Goal: Information Seeking & Learning: Learn about a topic

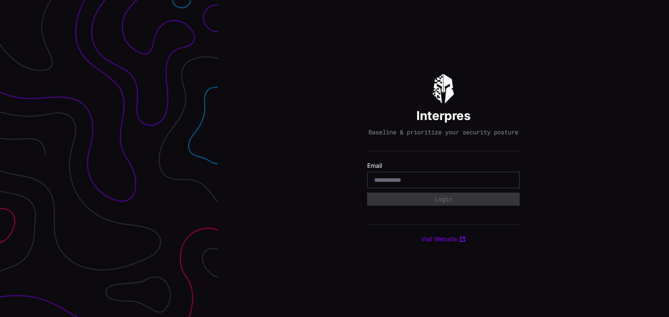
click at [394, 182] on input "email" at bounding box center [443, 180] width 138 height 8
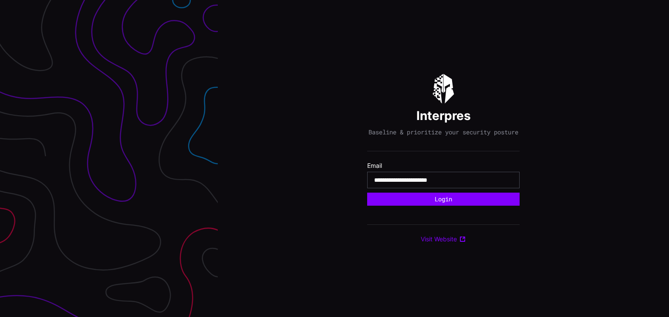
type input "**********"
click at [367, 193] on button "Login" at bounding box center [443, 199] width 152 height 13
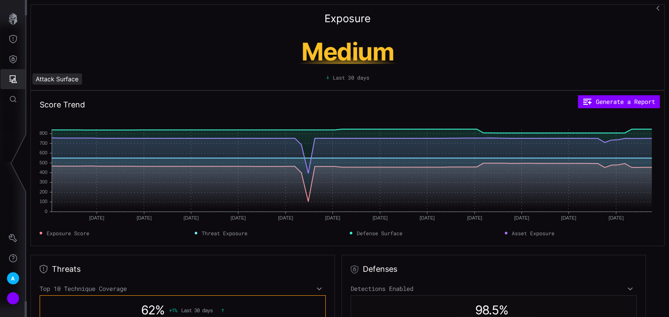
click at [15, 72] on button "Attack Surface" at bounding box center [12, 79] width 25 height 20
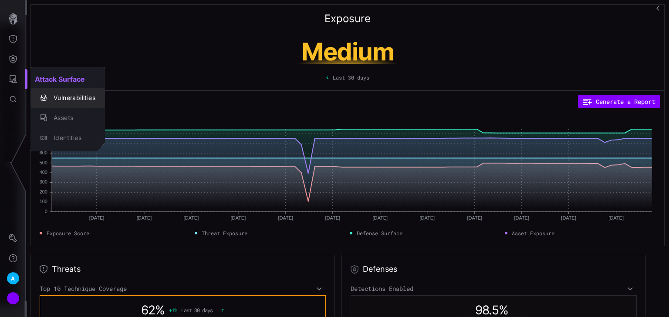
click at [64, 96] on div "Vulnerabilities" at bounding box center [72, 98] width 46 height 11
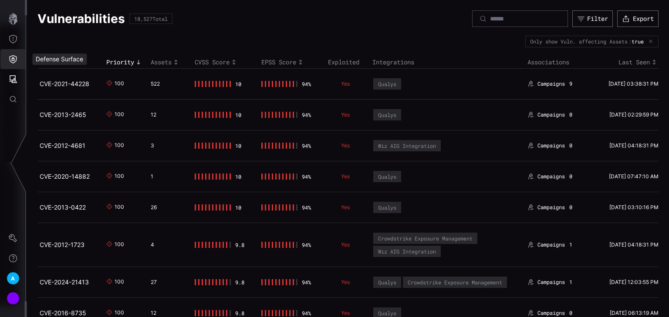
click at [13, 57] on icon "Defense Surface" at bounding box center [13, 59] width 9 height 9
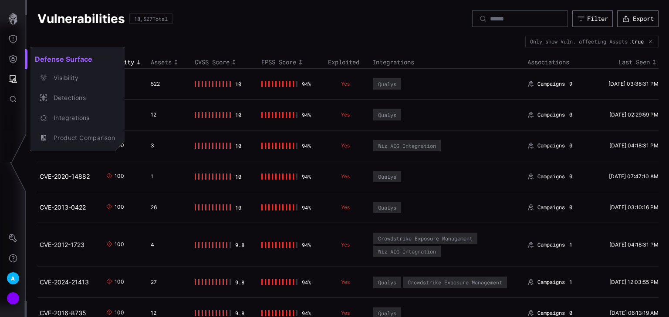
click at [257, 37] on div at bounding box center [334, 158] width 669 height 317
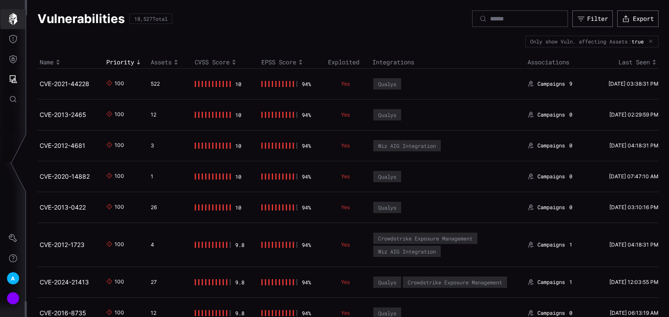
click at [13, 19] on icon "button" at bounding box center [13, 19] width 9 height 12
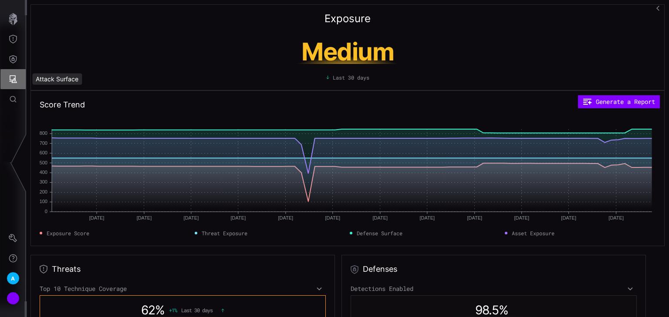
click at [10, 79] on icon "Attack Surface" at bounding box center [13, 79] width 9 height 9
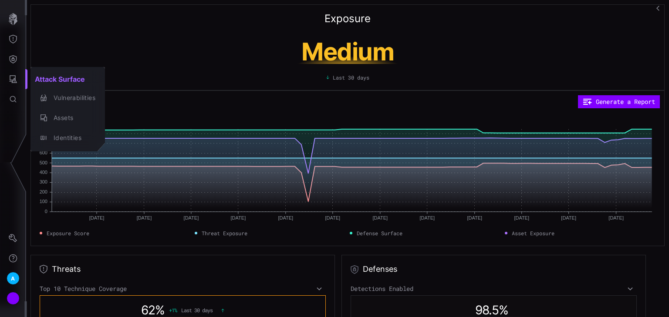
click at [12, 55] on div at bounding box center [334, 158] width 669 height 317
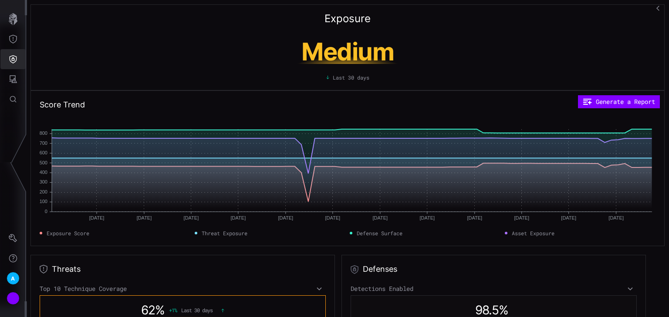
click at [11, 57] on icon "Defense Surface" at bounding box center [13, 59] width 9 height 9
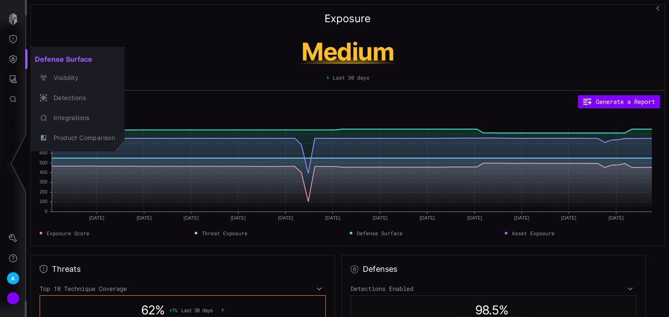
click at [11, 30] on div at bounding box center [334, 158] width 669 height 317
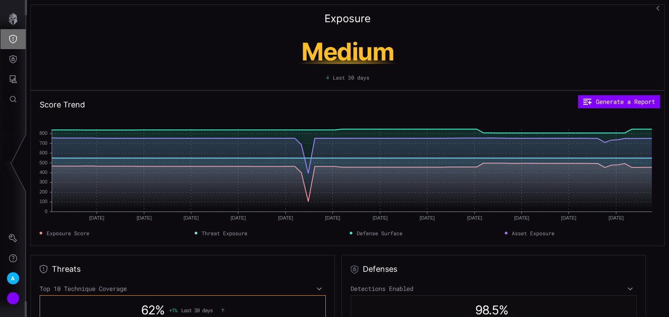
click at [12, 42] on icon "Threat Exposure" at bounding box center [13, 39] width 9 height 9
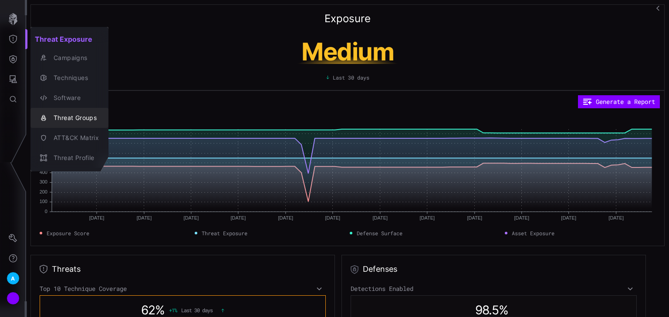
click at [78, 120] on div "Threat Groups" at bounding box center [74, 118] width 50 height 11
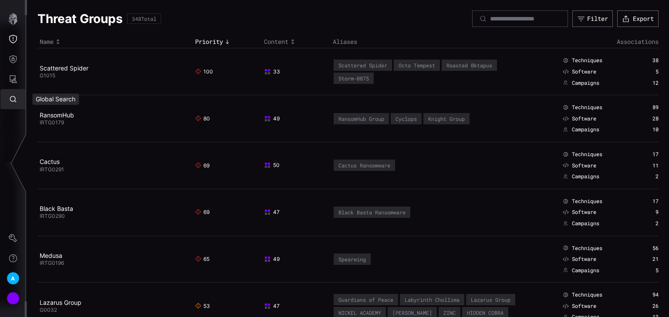
click at [10, 105] on button "Global Search" at bounding box center [12, 99] width 25 height 20
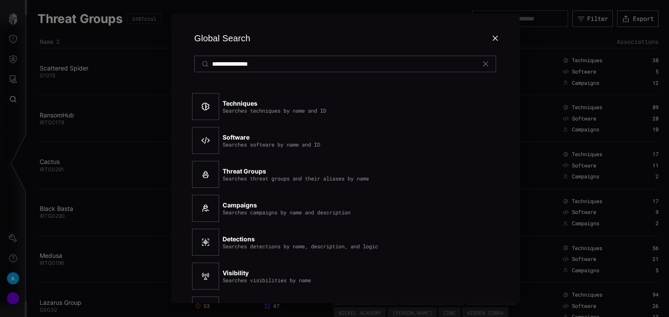
type input "**********"
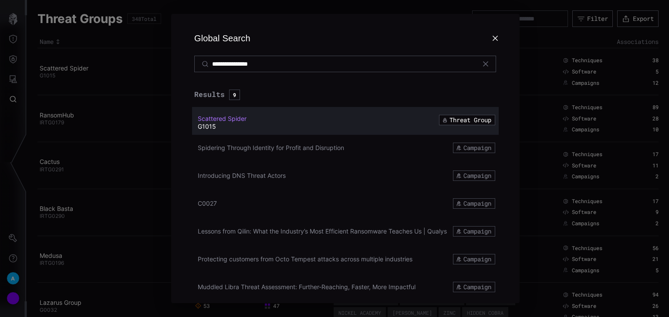
click at [237, 115] on span "Scattered Spider" at bounding box center [222, 118] width 49 height 7
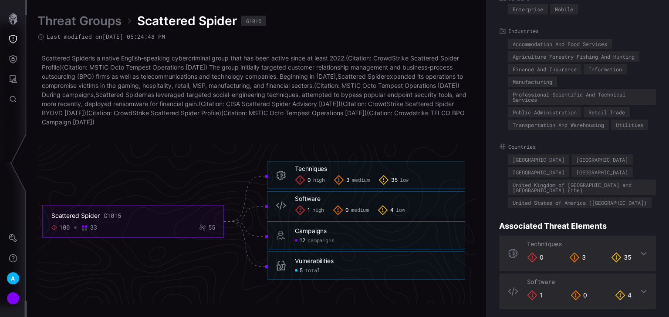
scroll to position [120, 0]
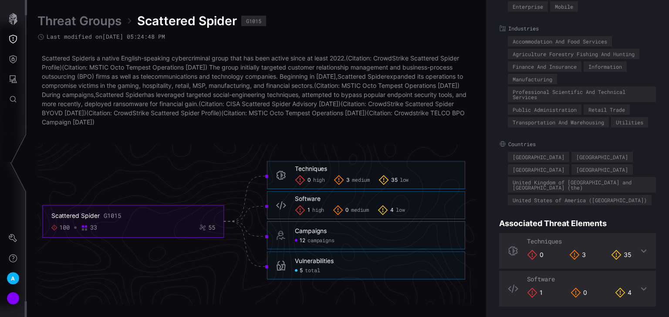
click at [638, 243] on div "Techniques 0 3 35" at bounding box center [577, 251] width 157 height 36
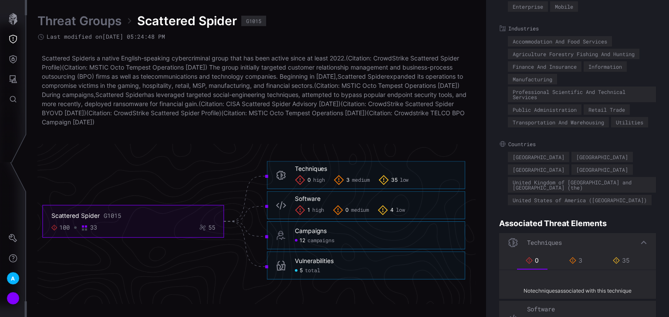
scroll to position [150, 0]
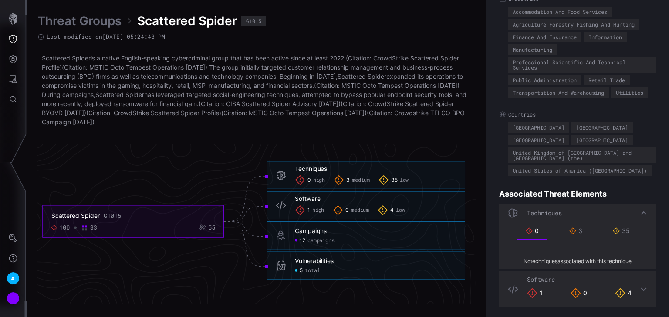
click at [313, 272] on span "total" at bounding box center [312, 271] width 15 height 7
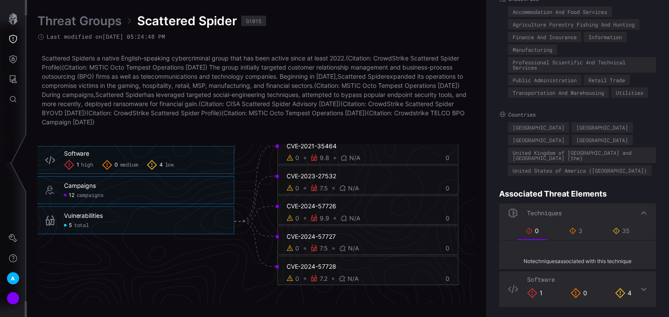
scroll to position [1917, 547]
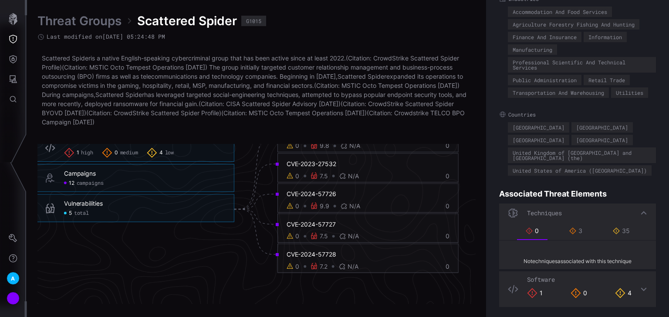
click at [300, 304] on div "Threat Groups Scattered Spider G1015 Last modified on [DATE] 05:24:48 PM Scatte…" at bounding box center [348, 158] width 642 height 317
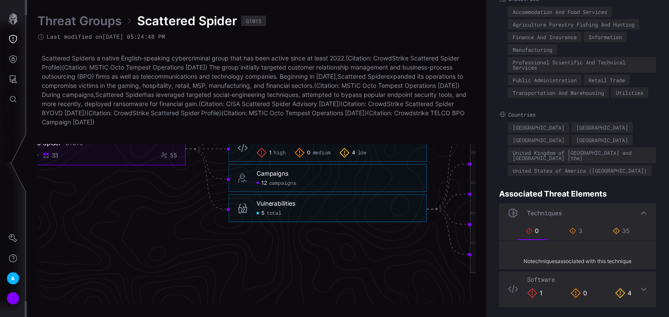
scroll to position [1882, 354]
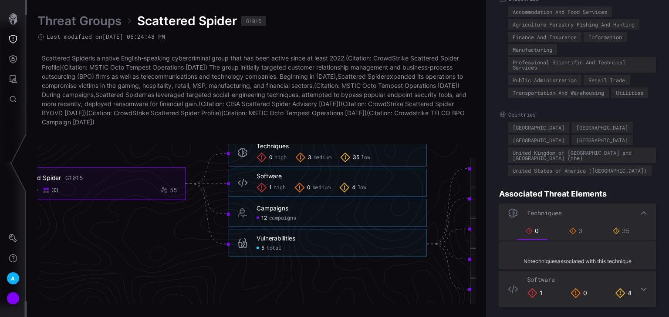
click at [372, 184] on div "1 high 0 medium 4 low" at bounding box center [336, 188] width 161 height 10
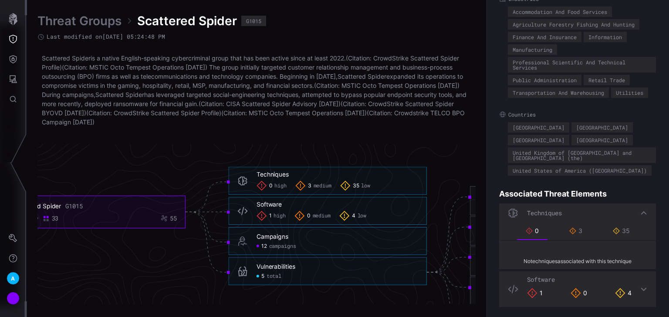
scroll to position [1847, 354]
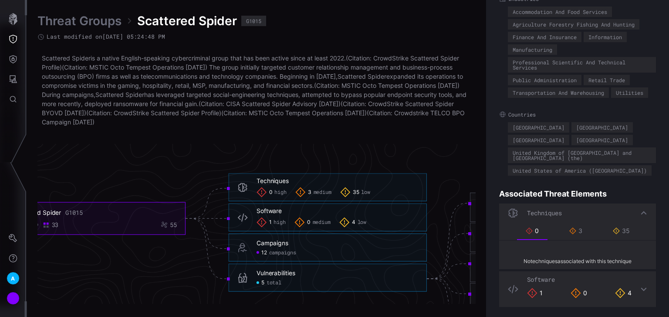
click at [324, 195] on span "medium" at bounding box center [322, 192] width 18 height 7
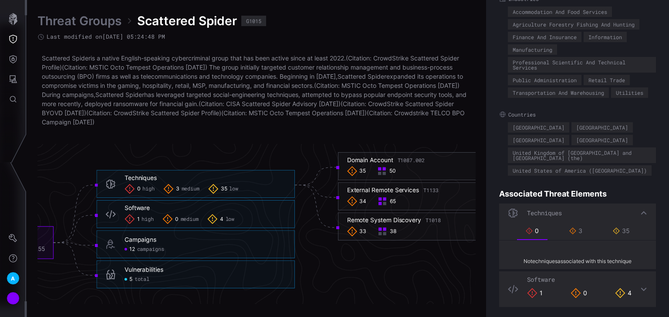
scroll to position [1882, 475]
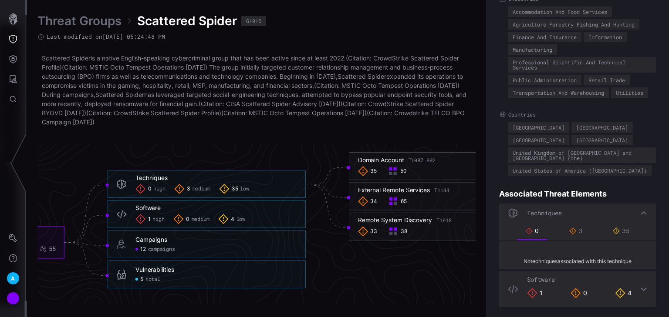
click at [414, 164] on div "Domain Account T1087.002 35 50" at bounding box center [448, 166] width 180 height 20
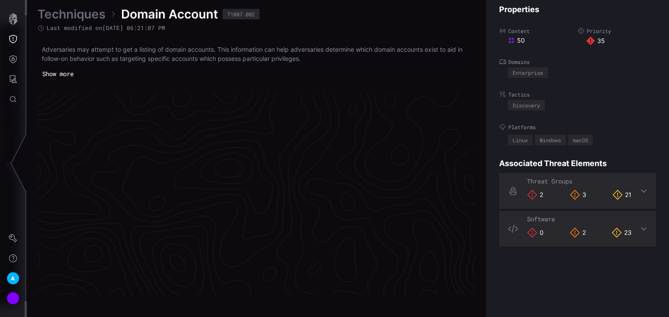
scroll to position [1861, 437]
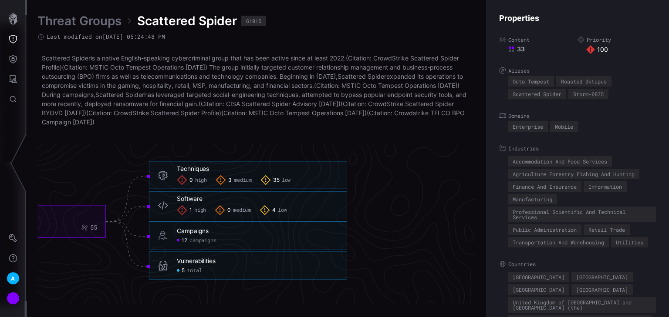
scroll to position [1882, 561]
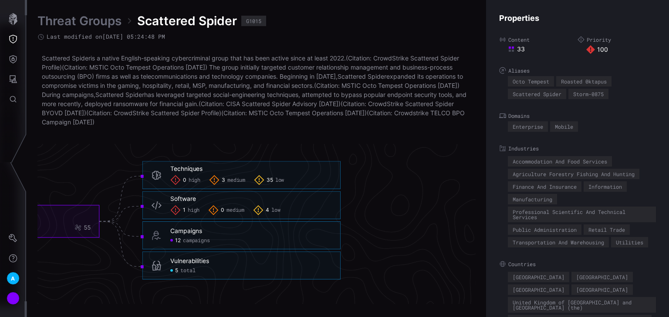
click at [187, 272] on span "total" at bounding box center [187, 271] width 15 height 7
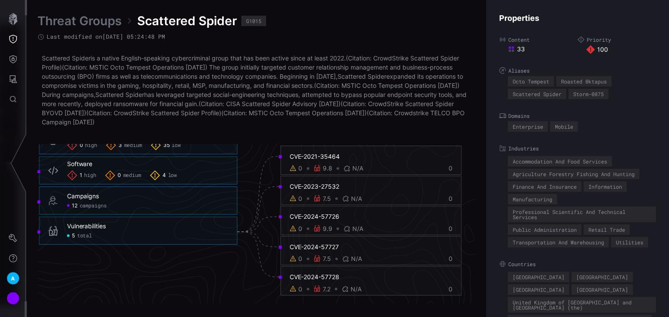
scroll to position [1882, 544]
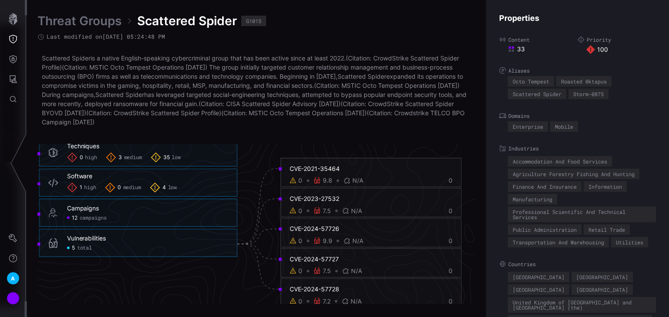
click at [87, 185] on span "high" at bounding box center [90, 188] width 12 height 7
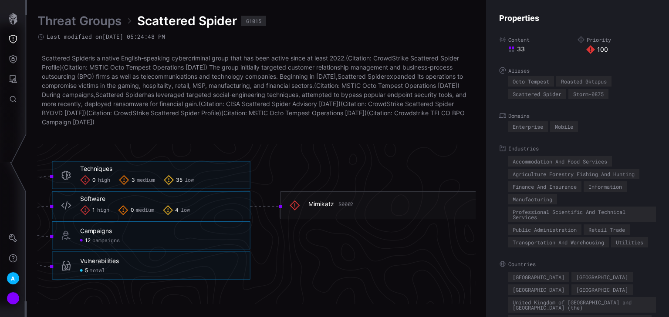
scroll to position [1882, 526]
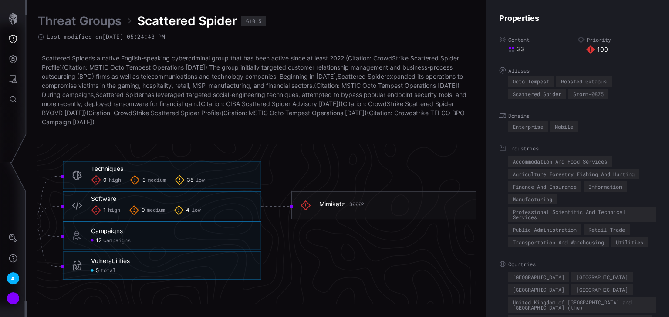
click at [193, 207] on span "low" at bounding box center [196, 210] width 9 height 7
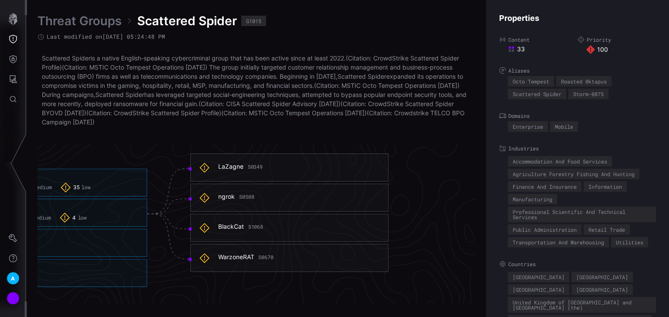
scroll to position [1882, 641]
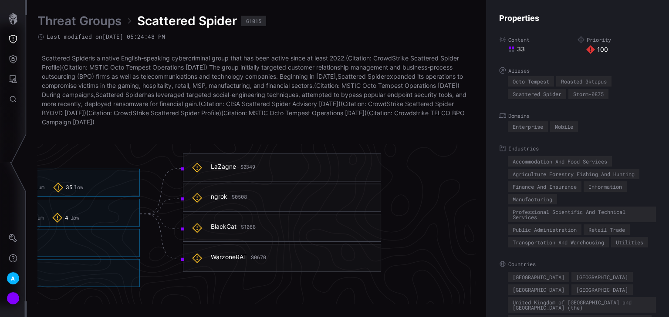
click at [284, 200] on h6 "ngrok S0508" at bounding box center [291, 197] width 161 height 8
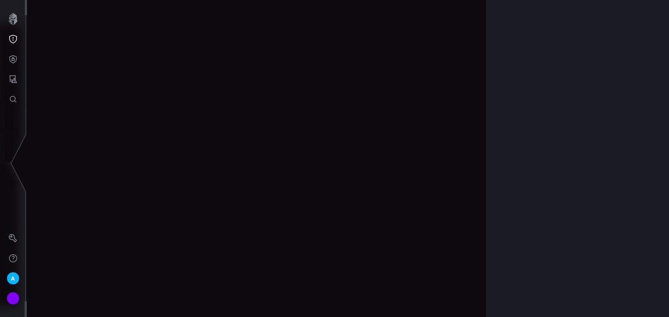
scroll to position [1859, 437]
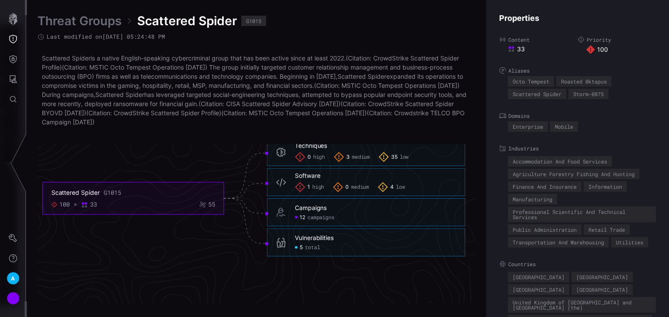
scroll to position [1917, 437]
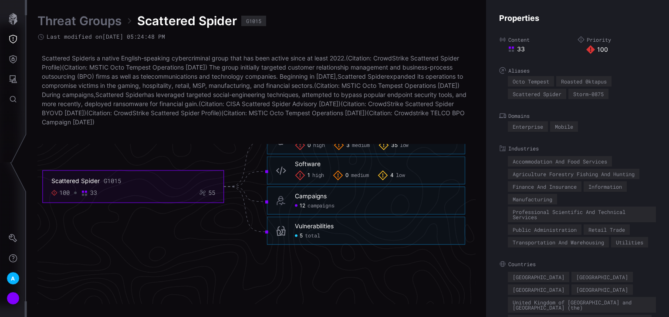
click at [312, 237] on span "total" at bounding box center [312, 236] width 15 height 7
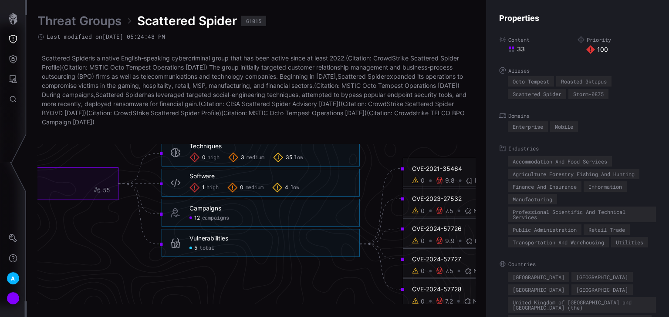
scroll to position [1847, 421]
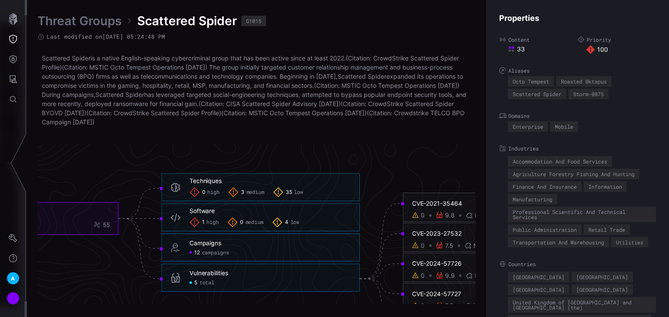
click at [287, 221] on span "4" at bounding box center [286, 222] width 3 height 7
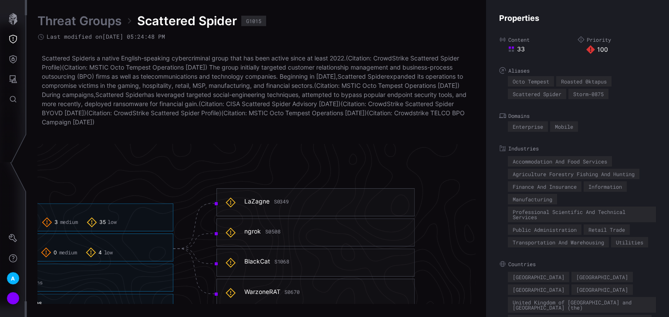
scroll to position [1882, 608]
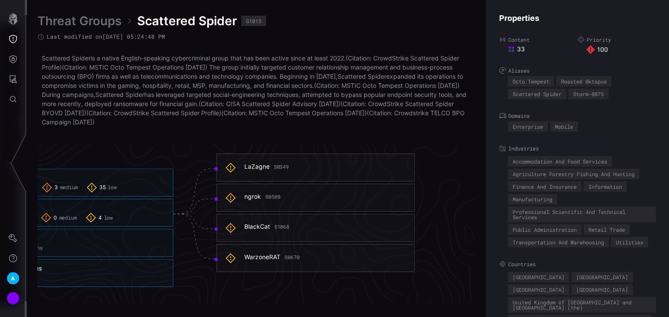
click at [283, 197] on h6 "ngrok S0508" at bounding box center [324, 197] width 161 height 8
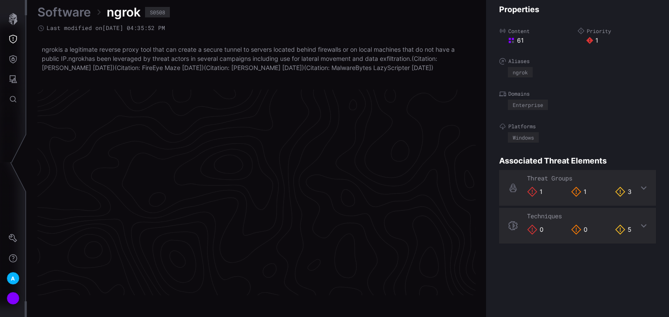
scroll to position [1859, 437]
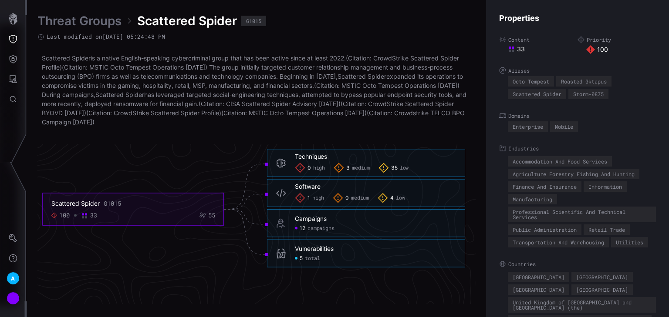
scroll to position [1882, 437]
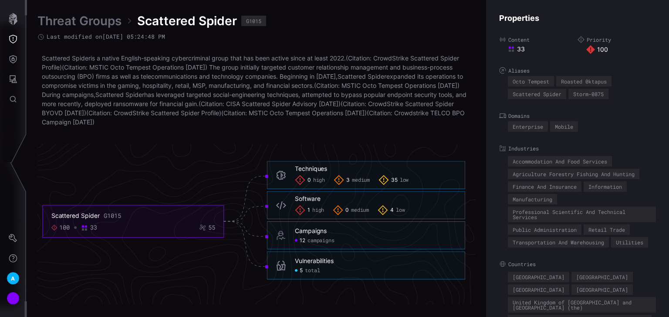
click at [356, 181] on span "medium" at bounding box center [361, 180] width 18 height 7
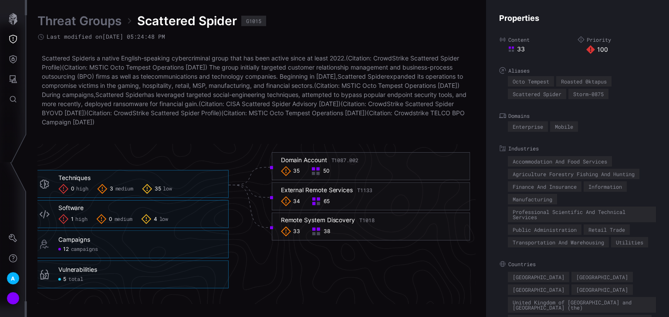
scroll to position [1882, 556]
click at [341, 168] on div "35 50" at bounding box center [368, 171] width 180 height 10
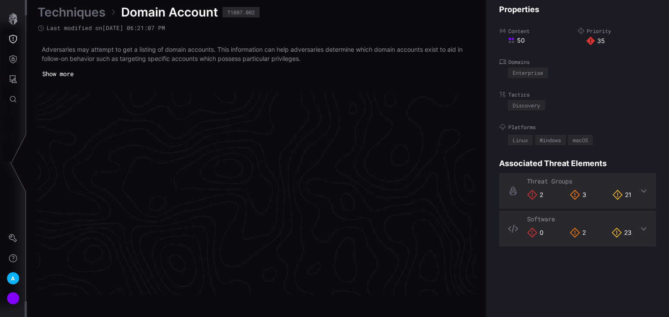
scroll to position [1861, 437]
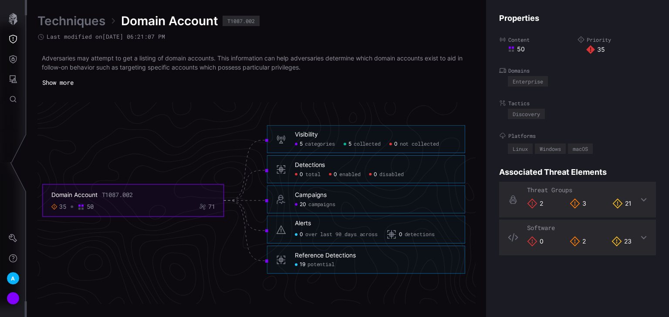
click at [329, 266] on span "potential" at bounding box center [320, 265] width 27 height 7
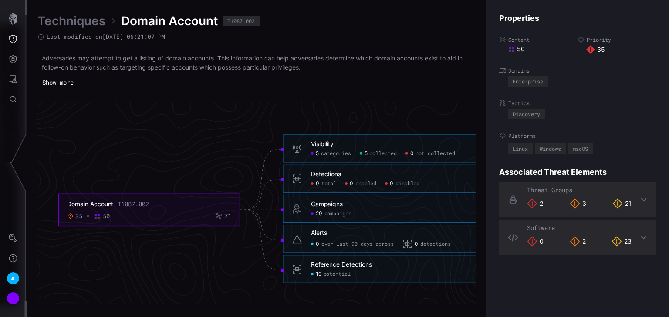
scroll to position [1791, 303]
click at [10, 59] on icon "Defense Surface" at bounding box center [13, 59] width 9 height 9
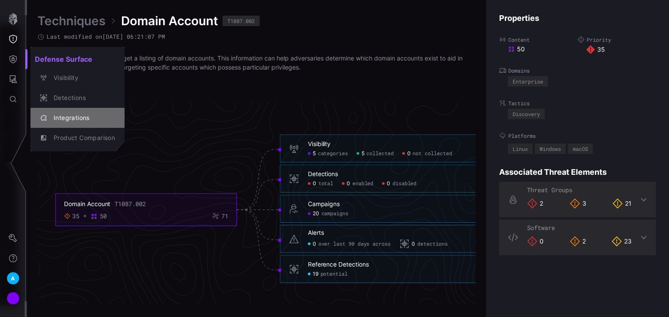
click at [77, 115] on div "Integrations" at bounding box center [82, 118] width 66 height 11
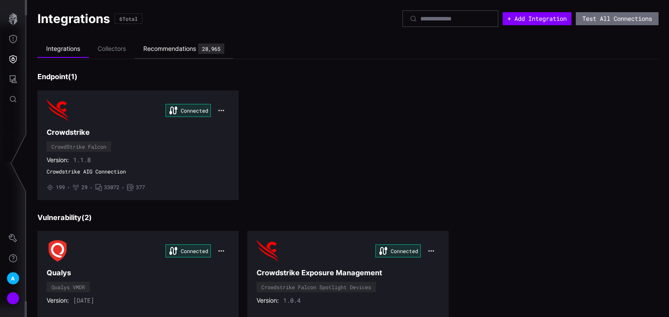
click at [171, 51] on div "Recommendations" at bounding box center [169, 49] width 53 height 8
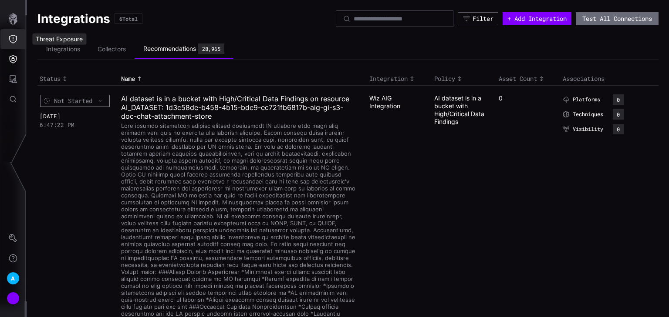
click at [10, 40] on icon "Threat Exposure" at bounding box center [13, 39] width 8 height 9
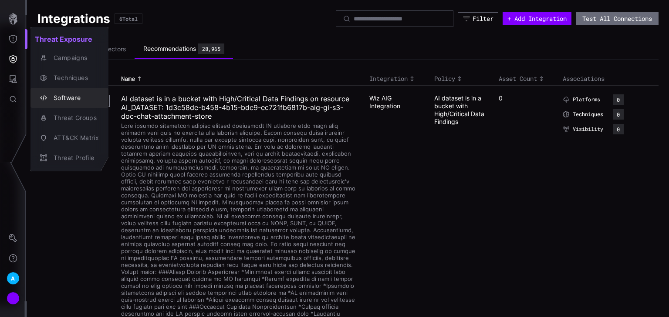
click at [76, 95] on div "Software" at bounding box center [74, 98] width 50 height 11
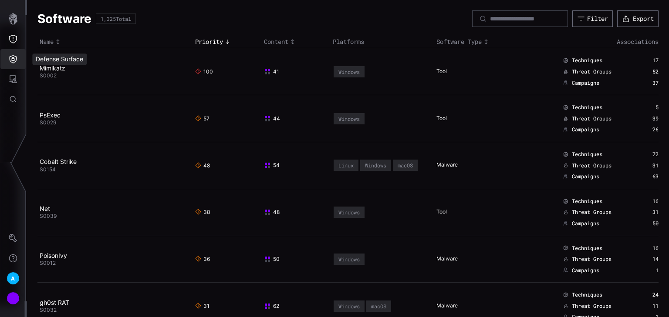
click at [13, 57] on icon "Defense Surface" at bounding box center [13, 59] width 9 height 9
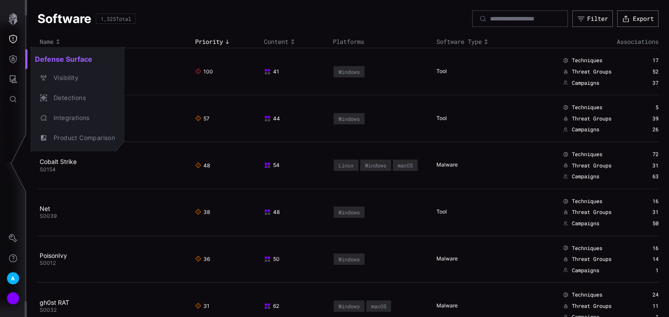
click at [14, 35] on div at bounding box center [334, 158] width 669 height 317
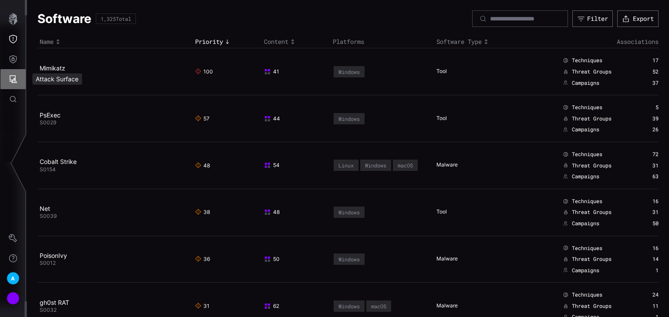
click at [14, 79] on icon "Attack Surface" at bounding box center [14, 79] width 8 height 8
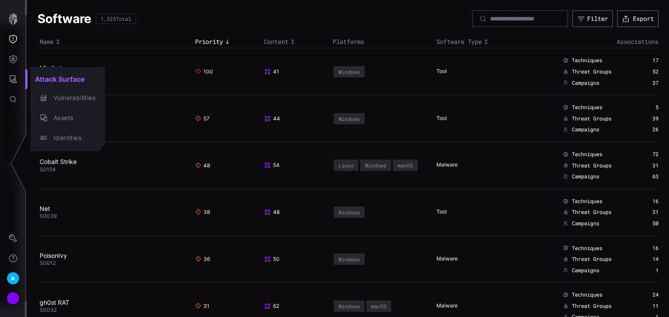
click at [22, 52] on div at bounding box center [334, 158] width 669 height 317
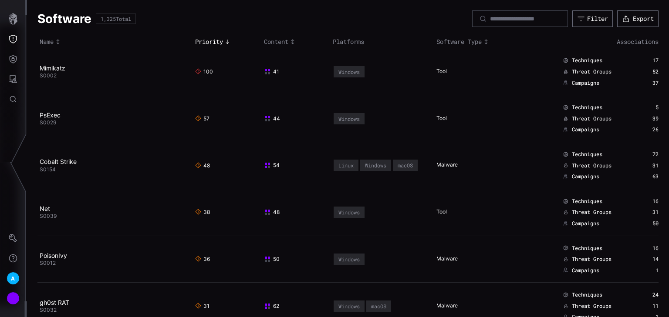
click at [12, 59] on icon "Defense Surface" at bounding box center [13, 59] width 7 height 8
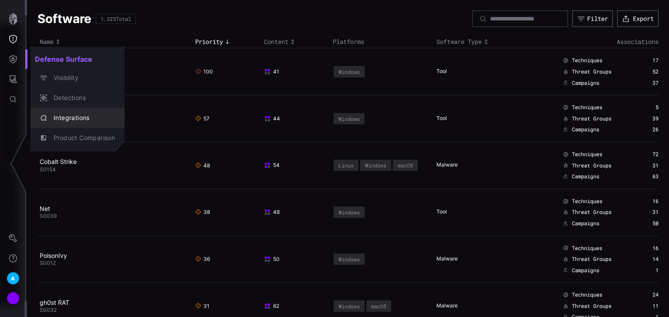
click at [62, 120] on div "Integrations" at bounding box center [82, 118] width 66 height 11
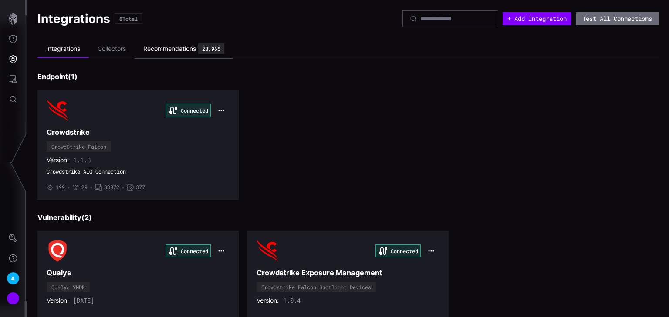
click at [191, 52] on div "Recommendations" at bounding box center [169, 49] width 53 height 8
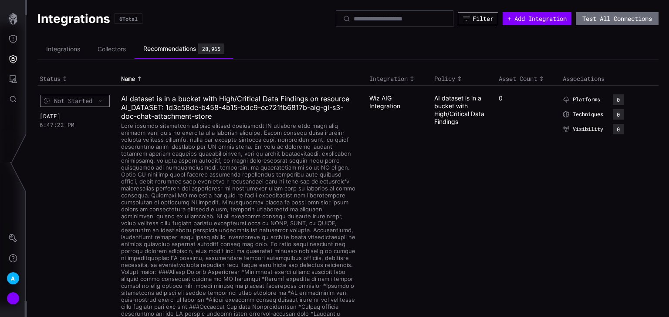
click at [472, 21] on div "Filter" at bounding box center [482, 19] width 21 height 8
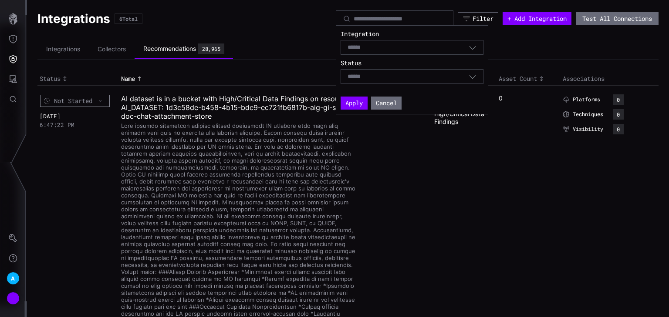
click at [441, 50] on div "Select" at bounding box center [407, 48] width 121 height 8
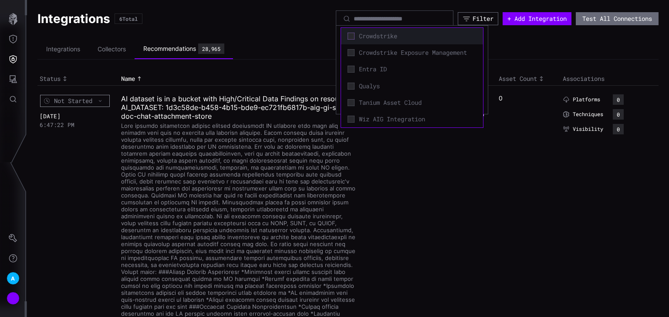
click at [352, 37] on icon at bounding box center [350, 36] width 7 height 7
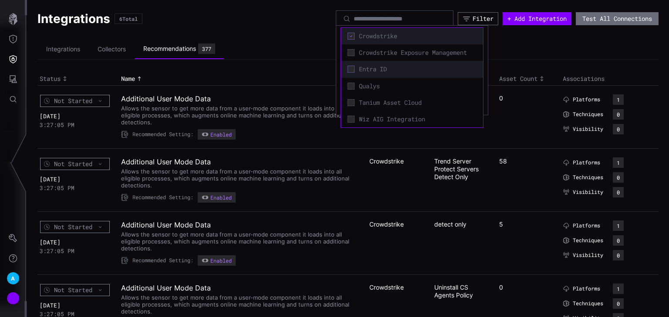
click at [351, 66] on icon at bounding box center [350, 69] width 7 height 7
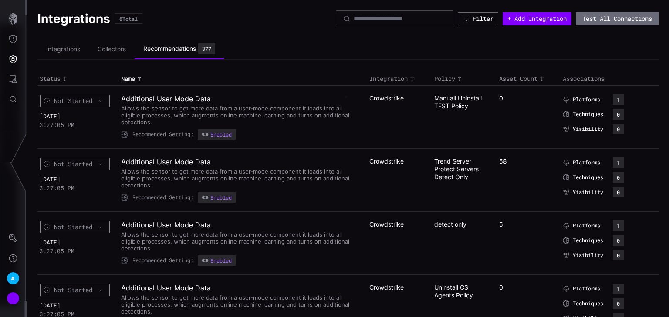
click at [297, 48] on ul "Integrations Collectors Recommendations 377" at bounding box center [347, 49] width 621 height 20
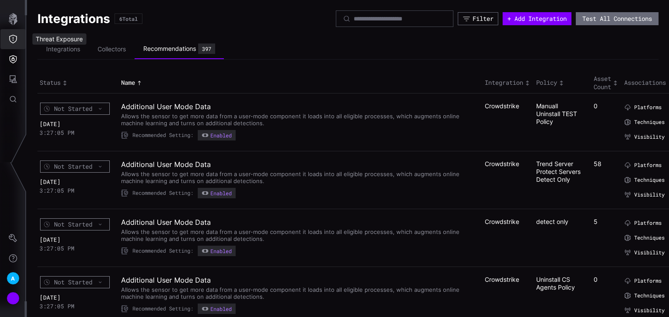
click at [15, 40] on icon "Threat Exposure" at bounding box center [13, 39] width 9 height 9
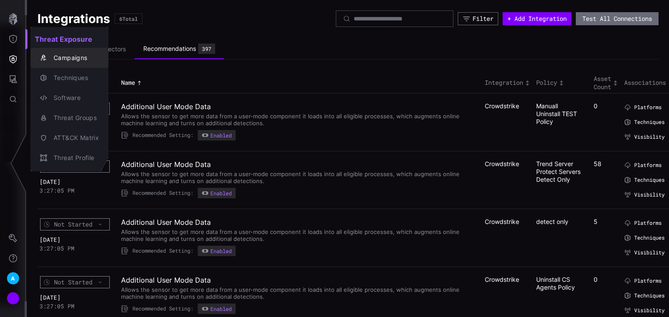
click at [68, 57] on div "Campaigns" at bounding box center [74, 58] width 50 height 11
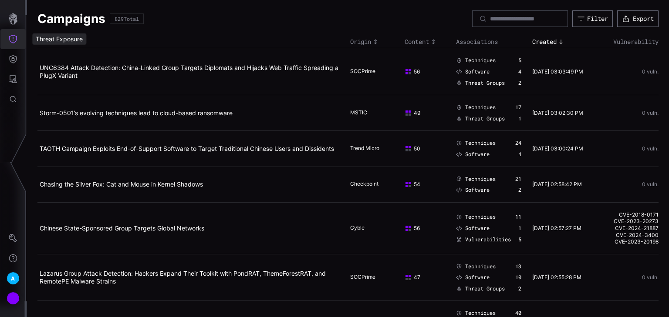
click at [15, 40] on icon "Threat Exposure" at bounding box center [13, 39] width 9 height 9
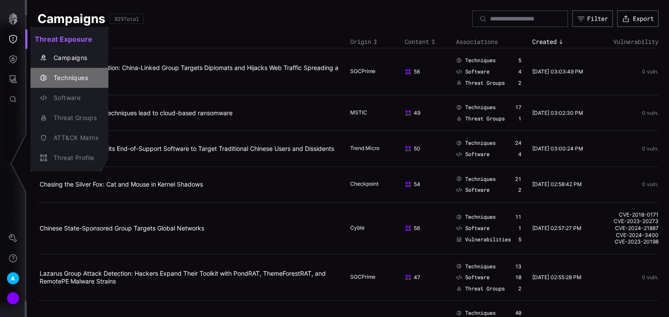
click at [71, 77] on div "Techniques" at bounding box center [74, 78] width 50 height 11
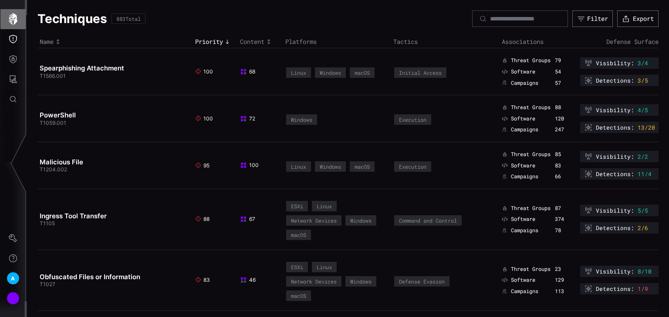
click at [13, 21] on icon "button" at bounding box center [13, 19] width 12 height 12
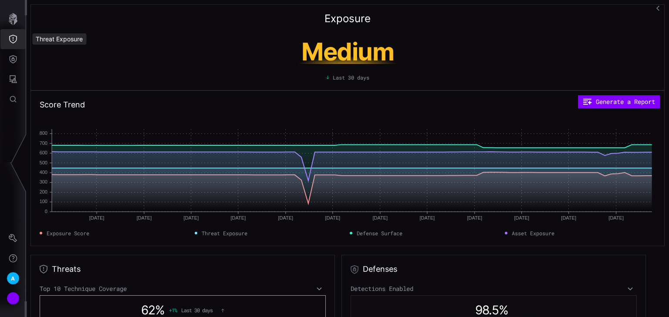
click at [13, 43] on icon "Threat Exposure" at bounding box center [13, 39] width 8 height 9
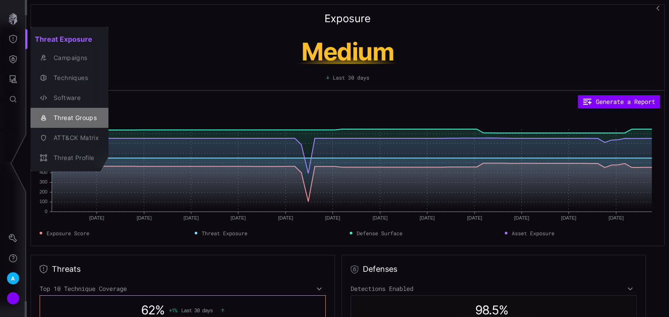
click at [66, 113] on div "Threat Groups" at bounding box center [74, 118] width 50 height 11
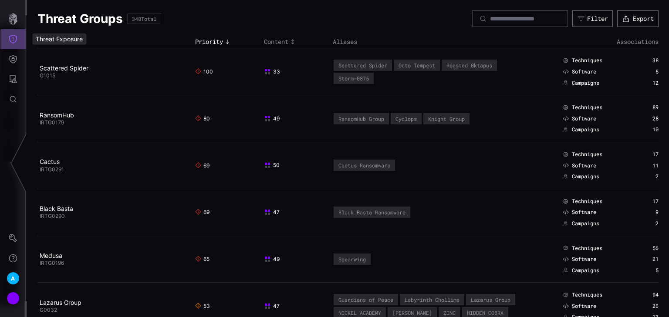
click at [16, 40] on icon "Threat Exposure" at bounding box center [13, 39] width 9 height 9
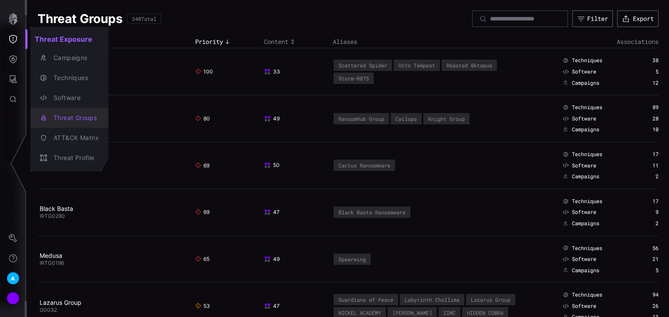
click at [64, 118] on div "Threat Groups" at bounding box center [74, 118] width 50 height 11
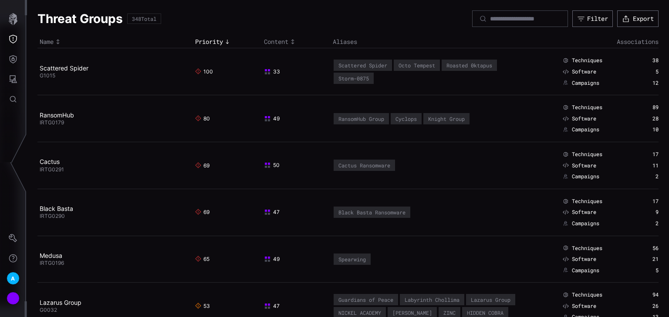
click at [265, 23] on div "Threat Groups 348 Total Filter Export" at bounding box center [347, 18] width 621 height 17
click at [14, 35] on icon "Threat Exposure" at bounding box center [13, 39] width 9 height 9
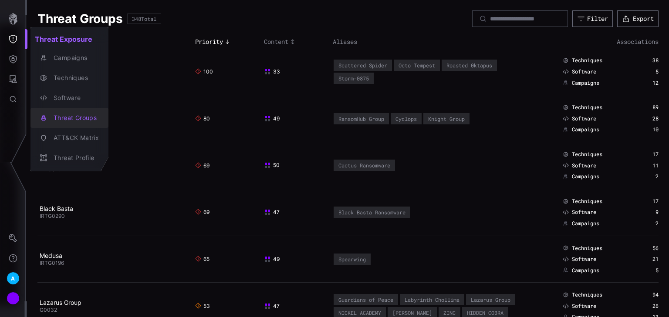
click at [63, 118] on div "Threat Groups" at bounding box center [74, 118] width 50 height 11
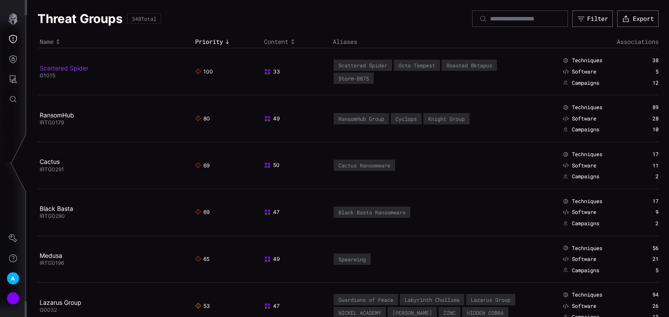
click at [75, 68] on link "Scattered Spider" at bounding box center [64, 67] width 49 height 7
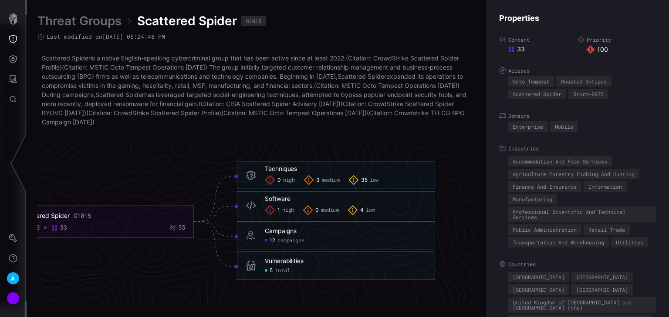
scroll to position [1882, 484]
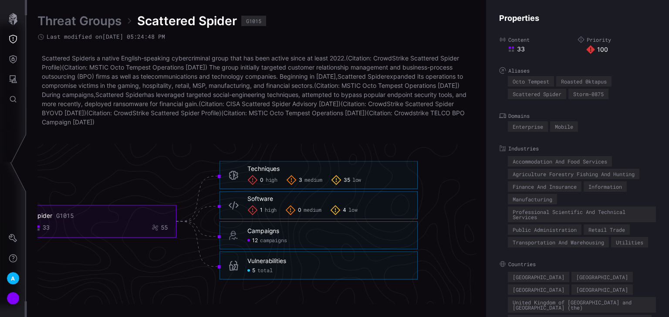
click at [262, 269] on span "total" at bounding box center [264, 271] width 15 height 7
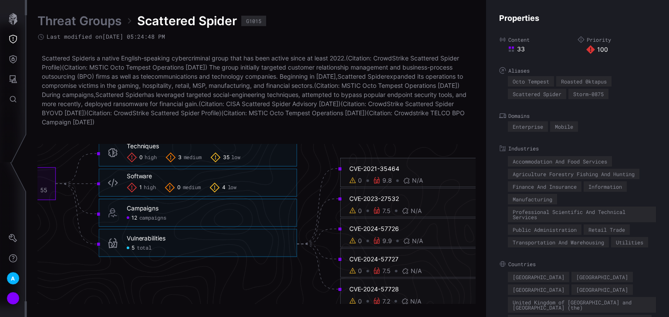
scroll to position [1847, 484]
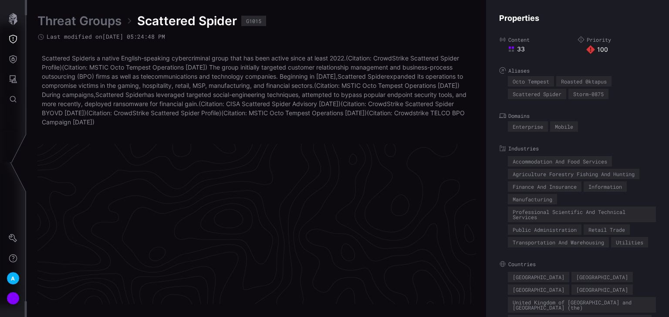
scroll to position [1847, 484]
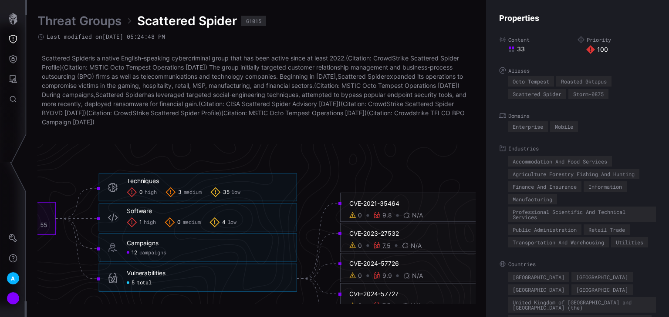
click at [153, 222] on span "high" at bounding box center [150, 222] width 12 height 7
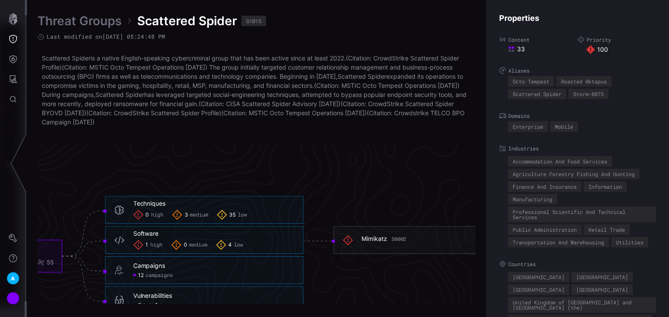
click at [235, 244] on span "low" at bounding box center [238, 245] width 9 height 7
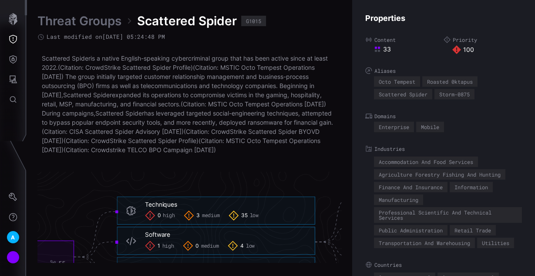
scroll to position [1882, 436]
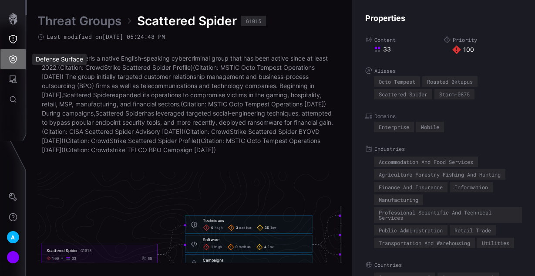
click at [16, 60] on icon "Defense Surface" at bounding box center [13, 59] width 7 height 8
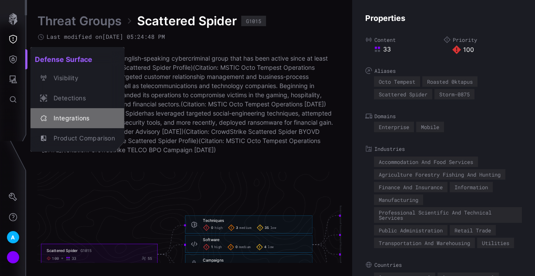
click at [67, 114] on div "Integrations" at bounding box center [82, 118] width 66 height 11
